Goal: Task Accomplishment & Management: Manage account settings

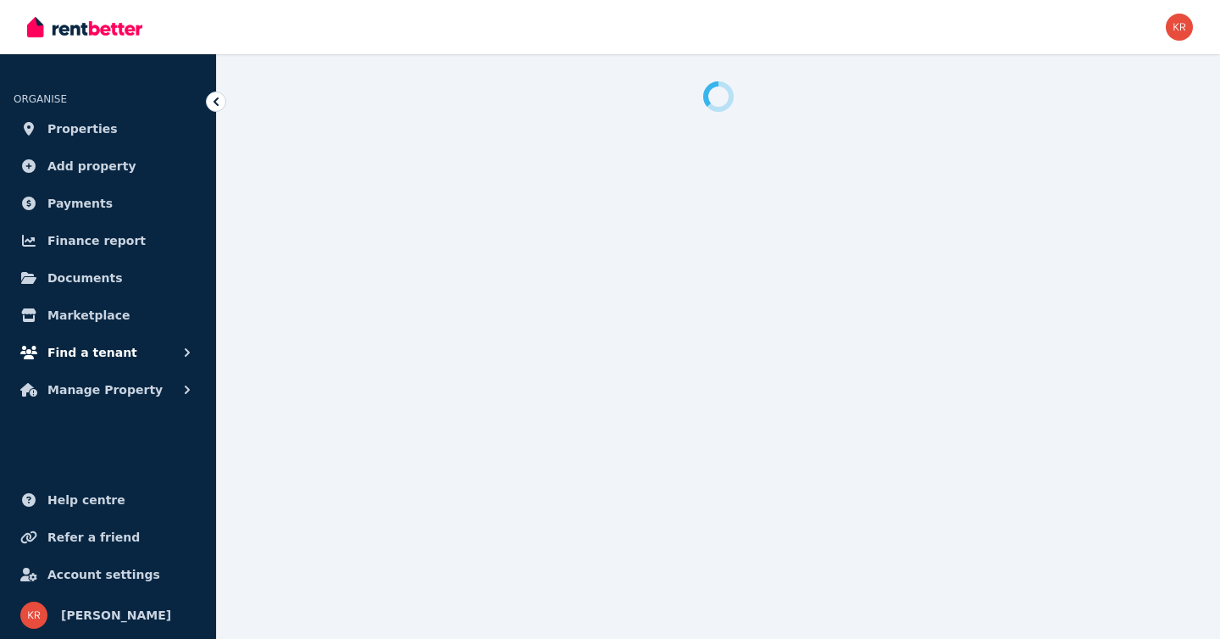
click at [87, 357] on span "Find a tenant" at bounding box center [92, 352] width 90 height 20
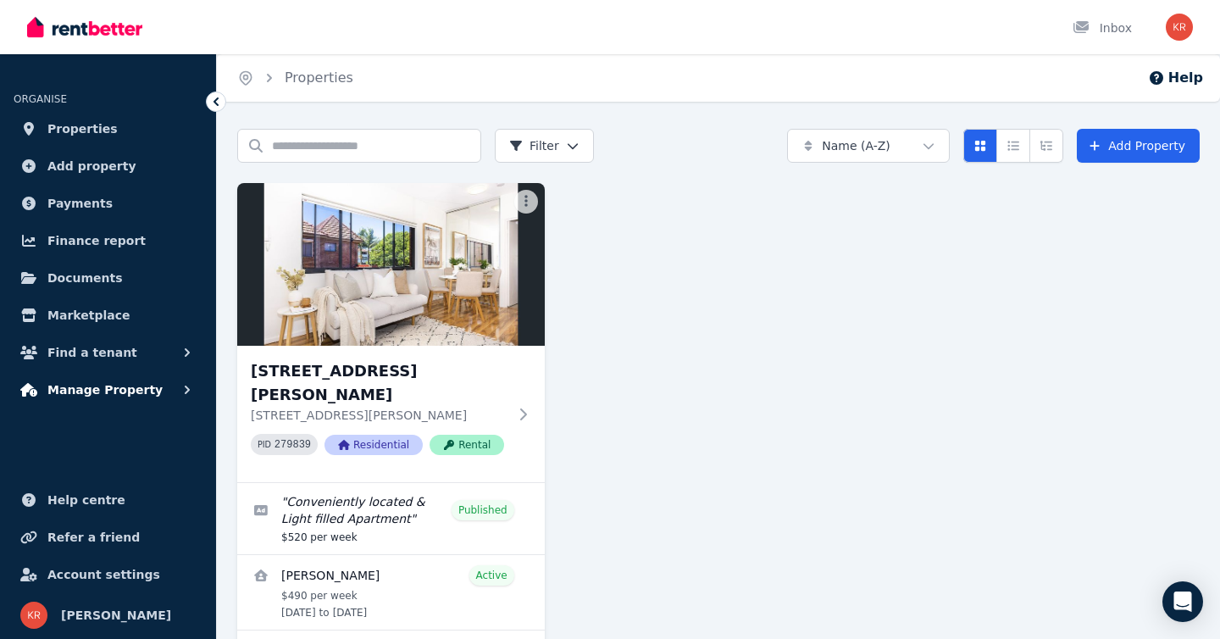
scroll to position [61, 0]
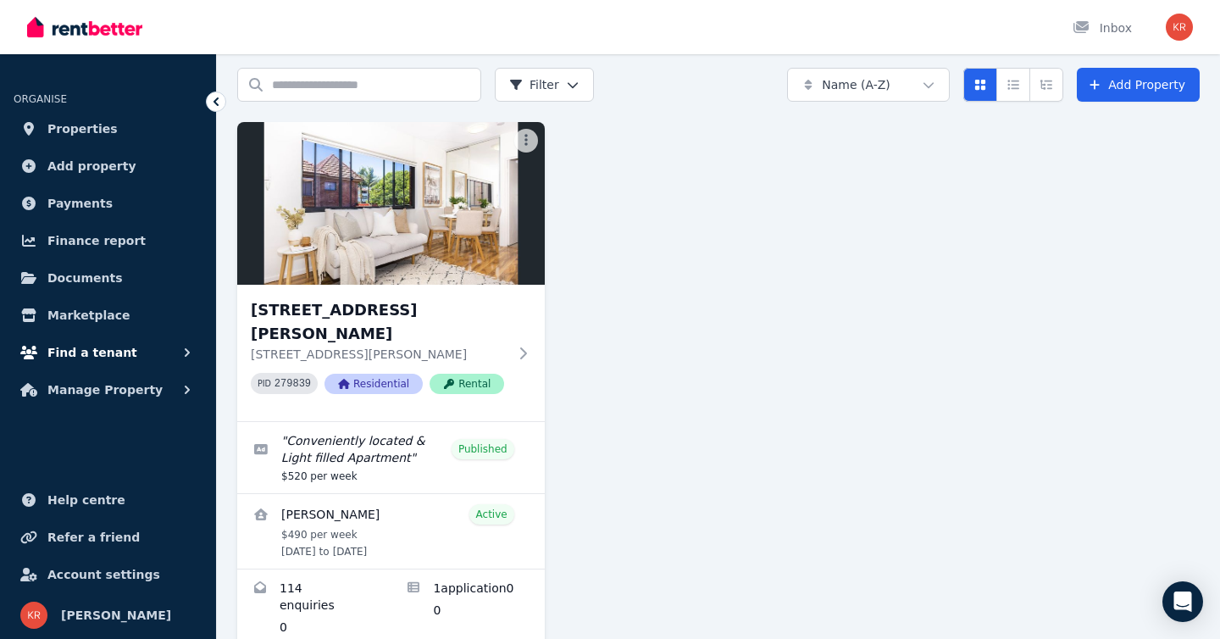
click at [86, 358] on span "Find a tenant" at bounding box center [92, 352] width 90 height 20
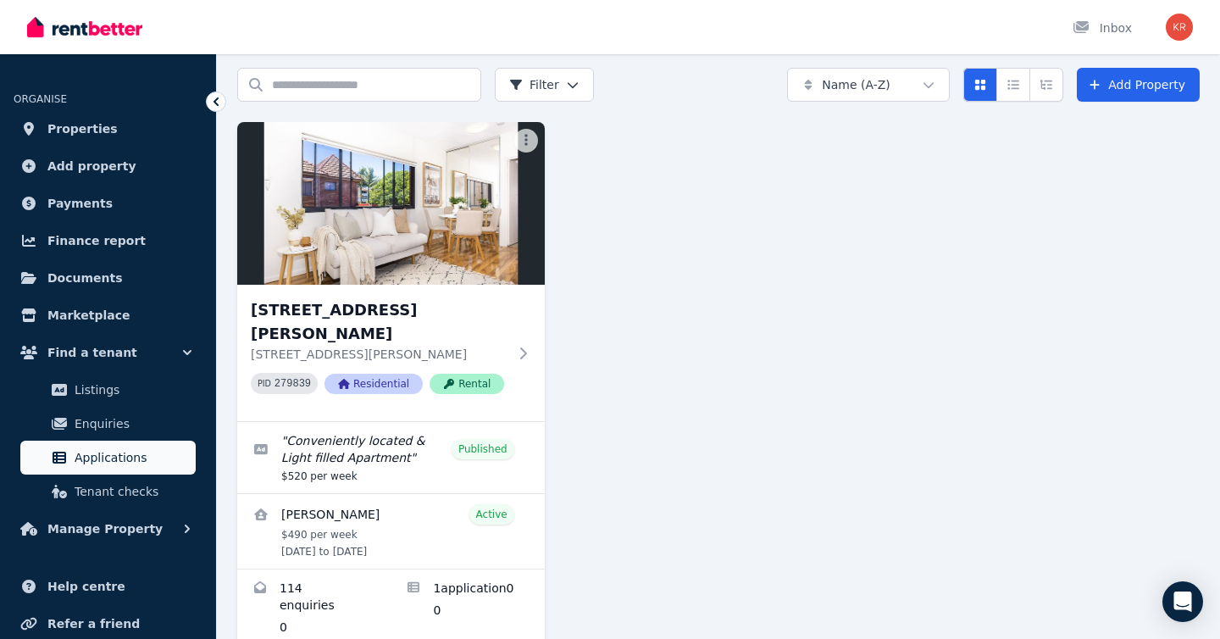
click at [115, 463] on span "Applications" at bounding box center [132, 457] width 114 height 20
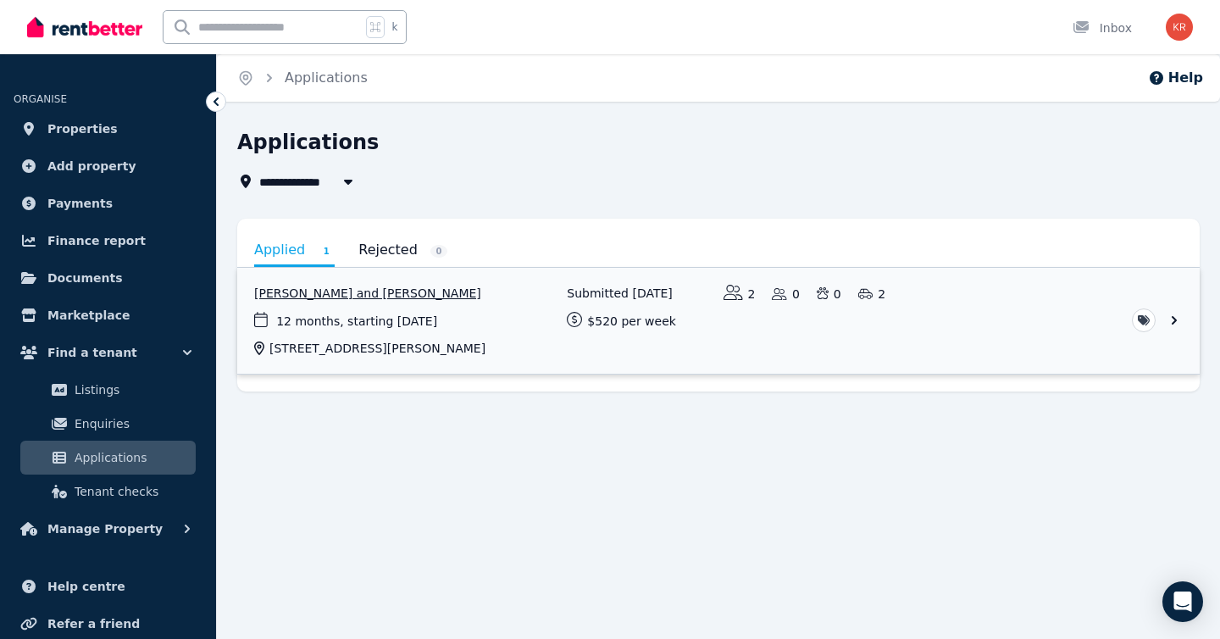
click at [955, 330] on link "View application: Pramila Gauchan and Satish Sherchan" at bounding box center [718, 321] width 962 height 106
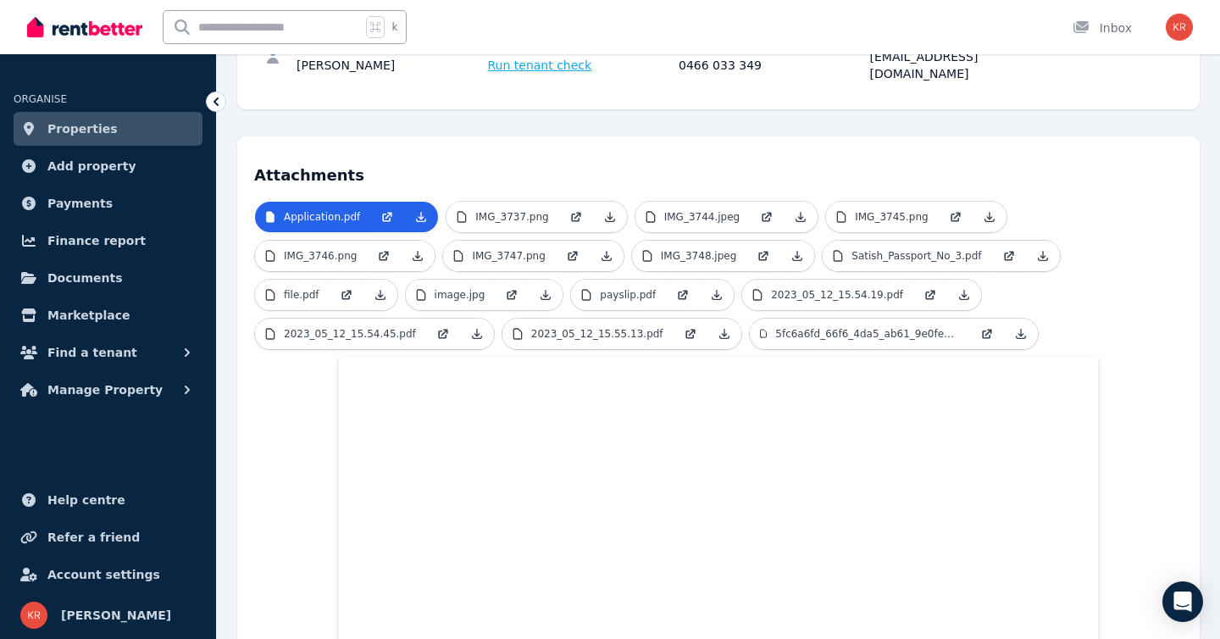
scroll to position [316, 0]
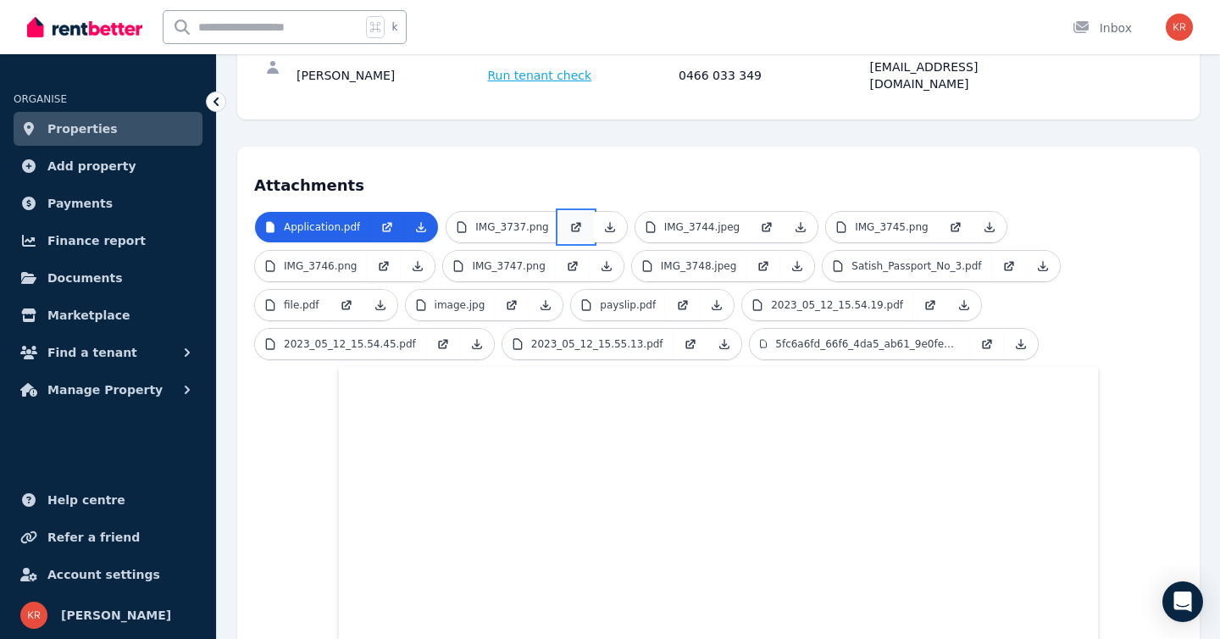
click at [571, 224] on icon at bounding box center [575, 228] width 8 height 8
click at [762, 220] on icon at bounding box center [767, 227] width 14 height 14
click at [953, 222] on icon at bounding box center [956, 225] width 7 height 7
click at [380, 259] on icon at bounding box center [384, 266] width 14 height 14
click at [573, 259] on icon at bounding box center [573, 266] width 14 height 14
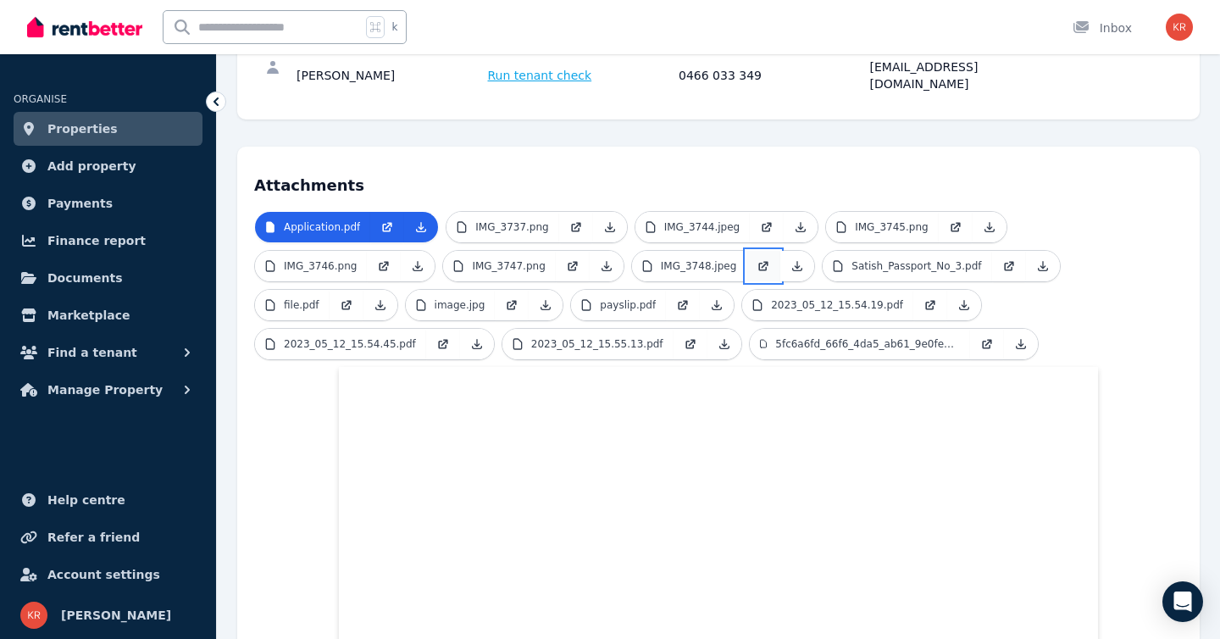
click at [762, 261] on icon at bounding box center [765, 264] width 7 height 7
click at [1006, 261] on icon at bounding box center [1009, 264] width 7 height 7
click at [348, 302] on icon at bounding box center [345, 306] width 8 height 8
click at [511, 302] on icon at bounding box center [511, 306] width 8 height 8
click at [681, 298] on icon at bounding box center [683, 305] width 14 height 14
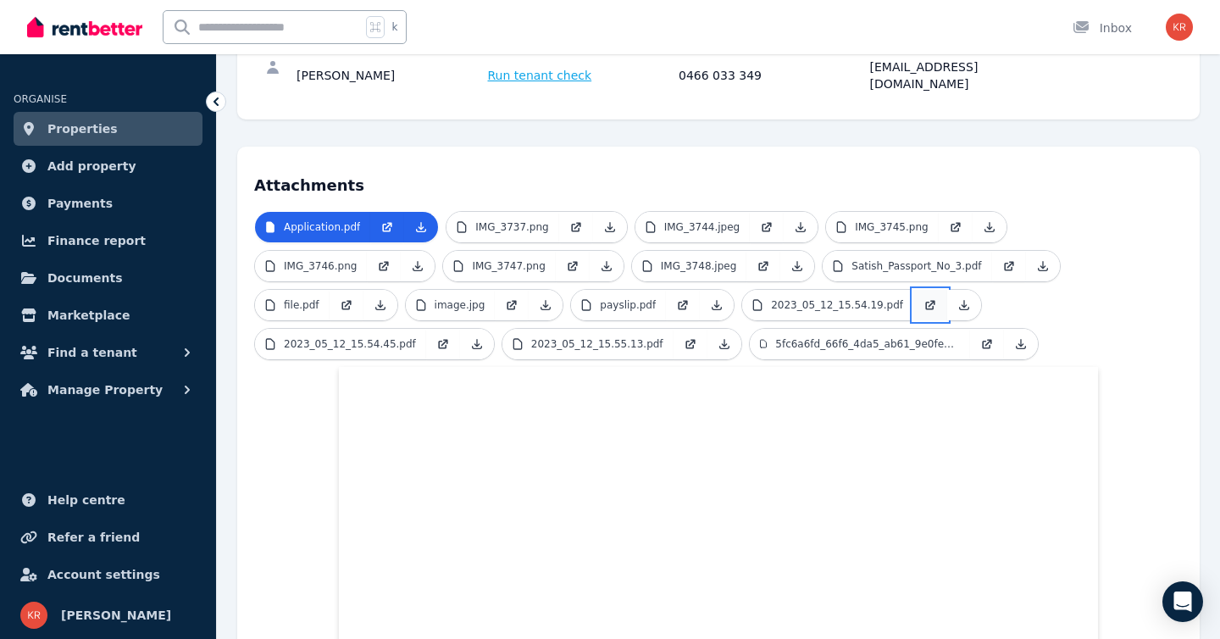
click at [923, 298] on icon at bounding box center [930, 305] width 14 height 14
click at [441, 339] on icon at bounding box center [444, 342] width 7 height 7
click at [684, 337] on icon at bounding box center [691, 344] width 14 height 14
click at [980, 337] on icon at bounding box center [987, 344] width 14 height 14
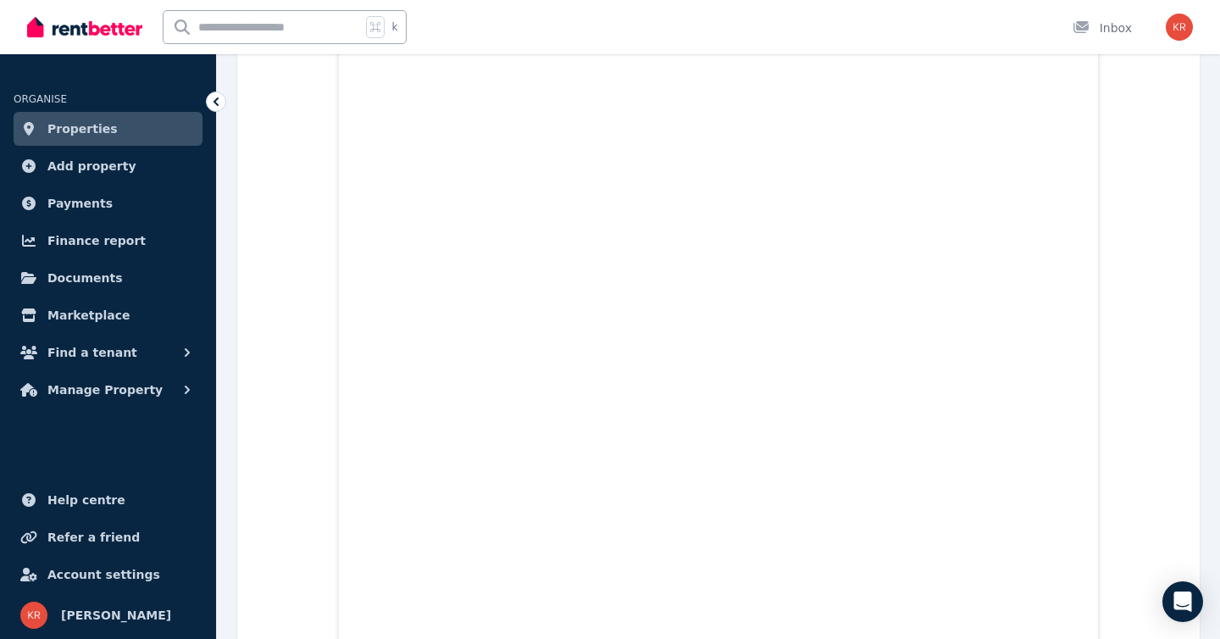
scroll to position [1708, 0]
